Goal: Navigation & Orientation: Find specific page/section

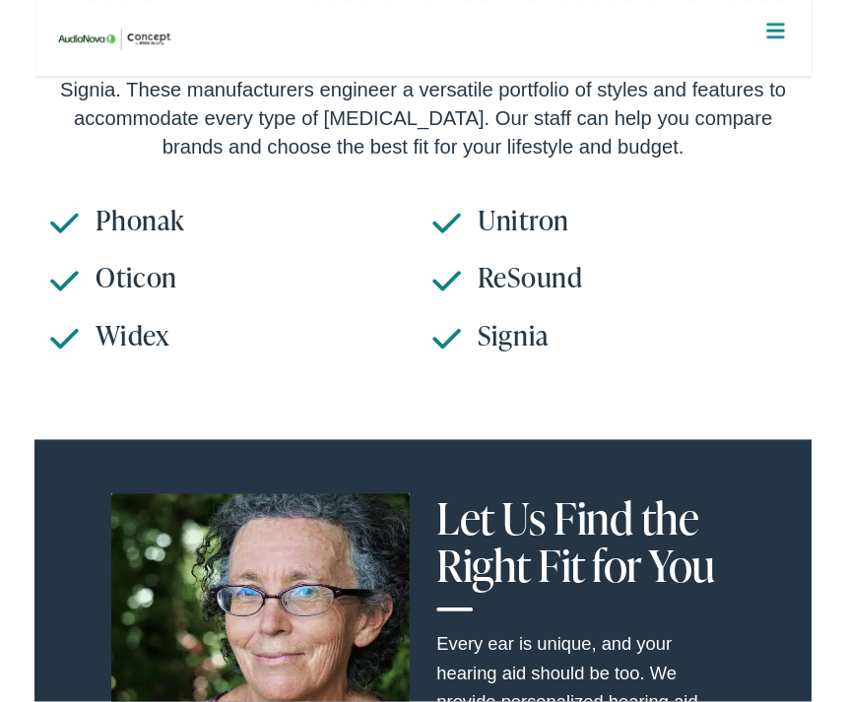
scroll to position [6848, 0]
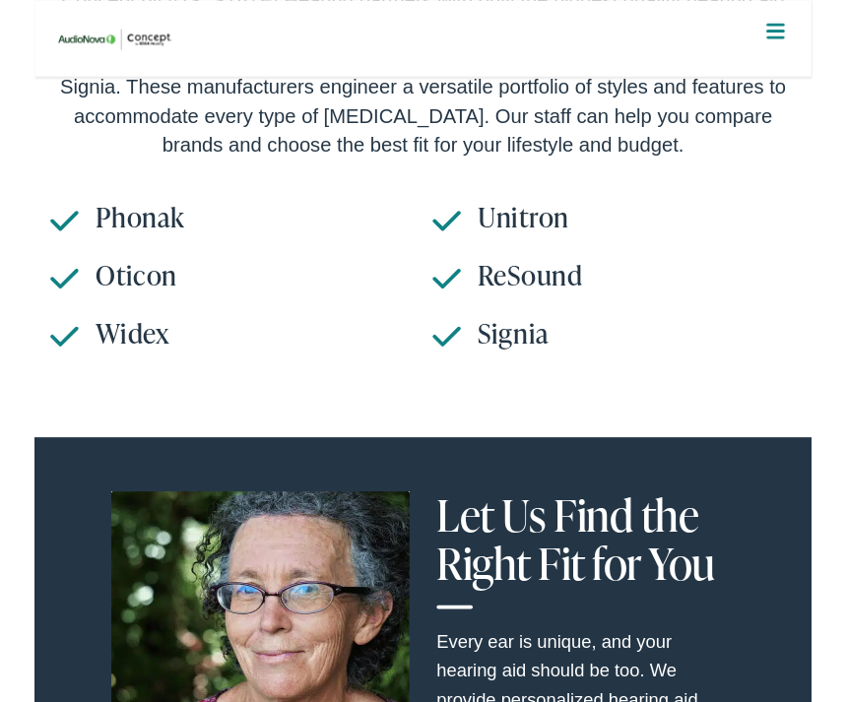
click at [552, 345] on h3 "Signia" at bounding box center [657, 362] width 348 height 35
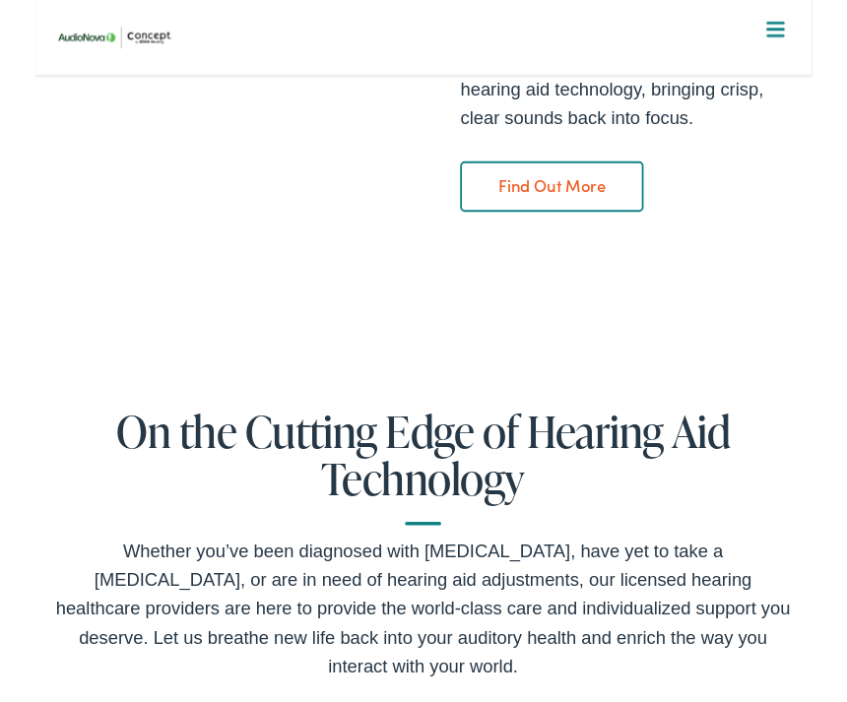
scroll to position [651, 0]
click at [615, 203] on link "Find Out More" at bounding box center [564, 203] width 200 height 55
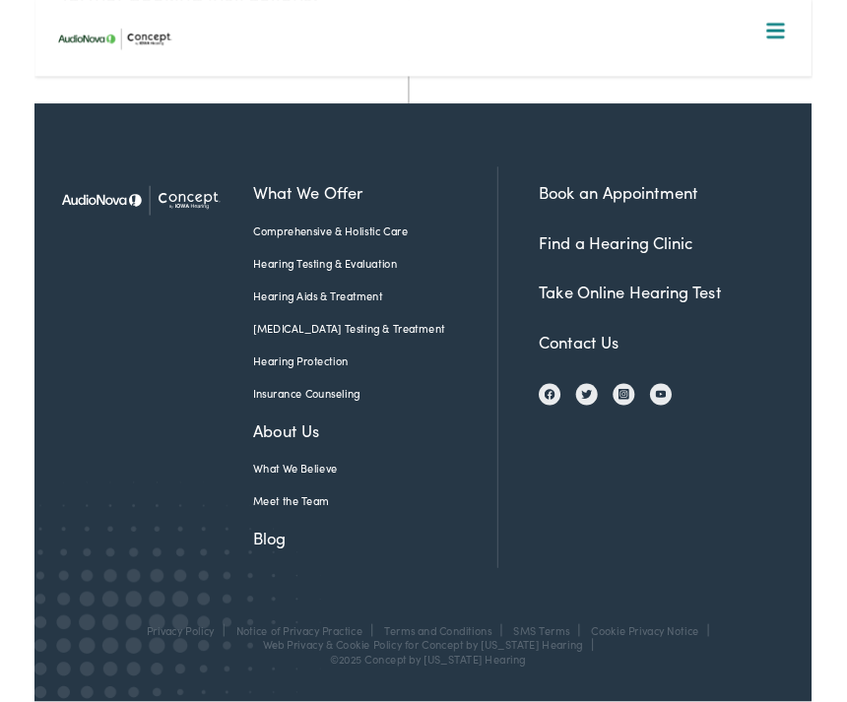
scroll to position [908, 0]
click at [703, 264] on link "Find a Hearing Clinic" at bounding box center [632, 264] width 167 height 25
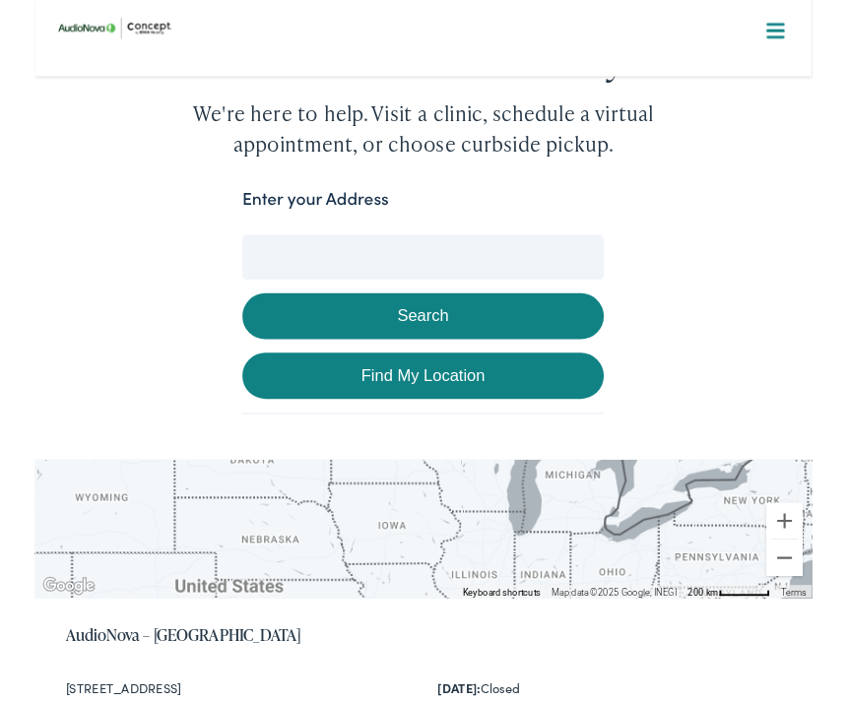
scroll to position [223, 0]
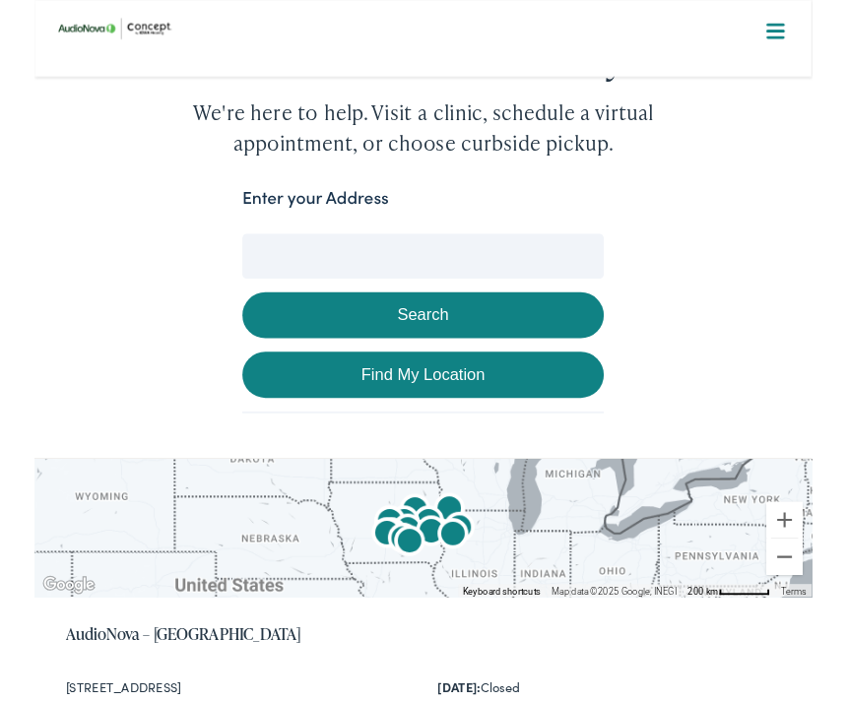
click at [465, 281] on input "Enter your Address" at bounding box center [423, 278] width 394 height 49
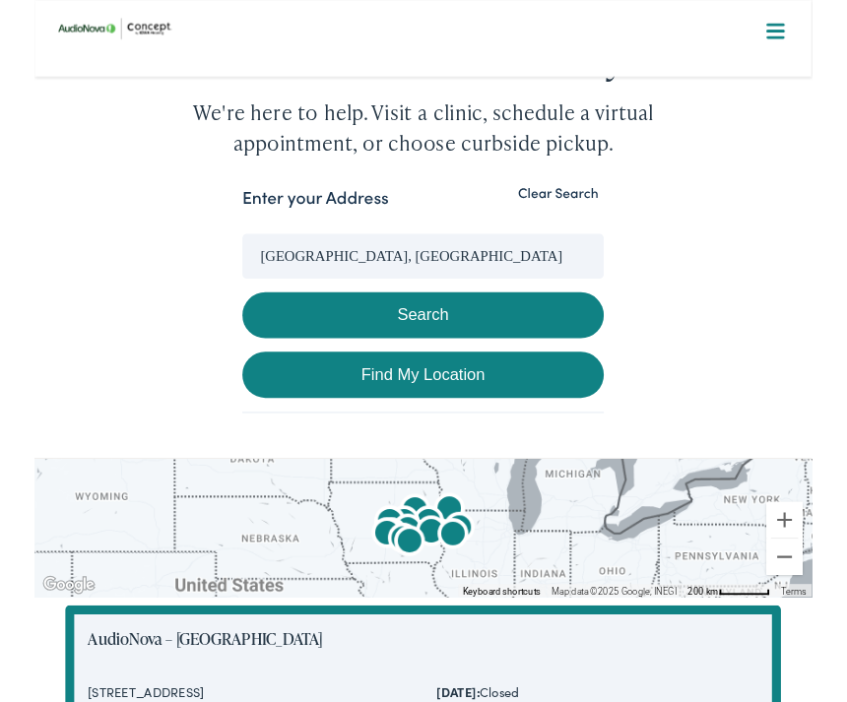
click at [590, 348] on button "Search" at bounding box center [423, 343] width 394 height 50
click at [572, 353] on button "Search" at bounding box center [423, 343] width 394 height 50
click at [574, 412] on link "Find My Location" at bounding box center [423, 408] width 394 height 50
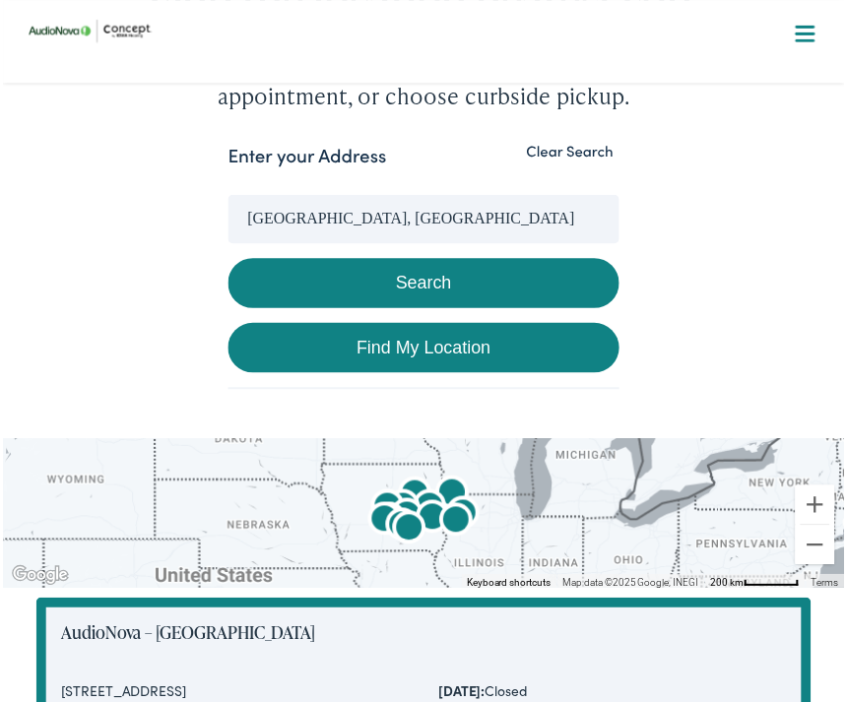
type input "Des Moines, Iowa"
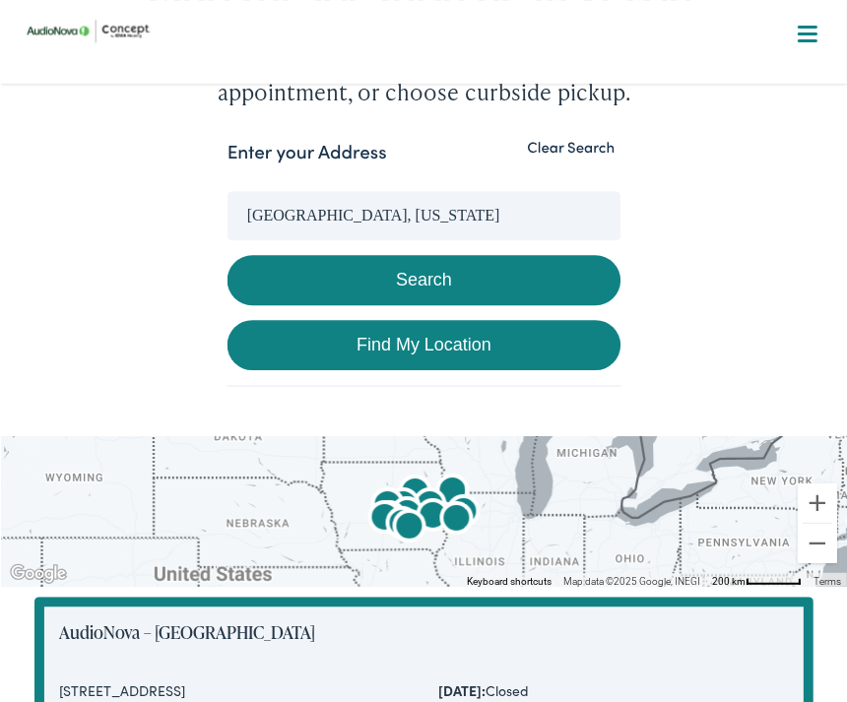
scroll to position [286, 0]
click at [508, 302] on button "Search" at bounding box center [423, 280] width 394 height 50
click at [521, 271] on button "Search" at bounding box center [423, 280] width 394 height 50
click at [516, 349] on link "Find My Location" at bounding box center [423, 345] width 394 height 50
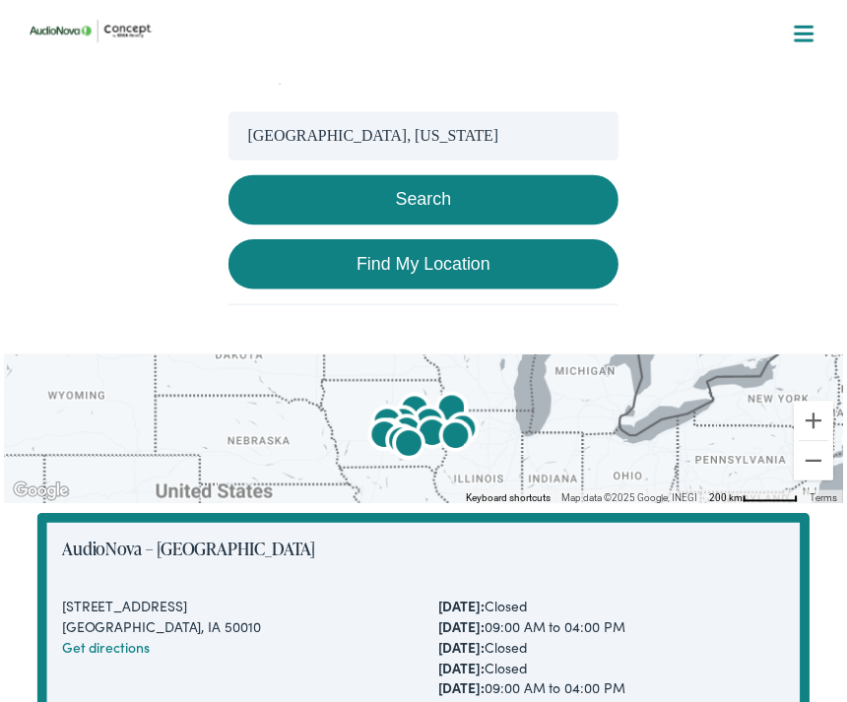
scroll to position [0, 0]
